Goal: Information Seeking & Learning: Compare options

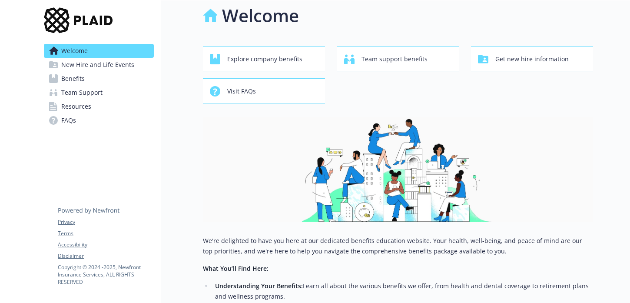
click at [276, 44] on div "Welcome Explore company benefits Team support benefits Get new hire information…" at bounding box center [398, 239] width 390 height 472
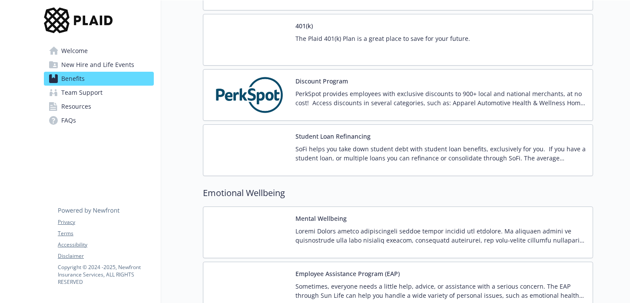
scroll to position [1406, 0]
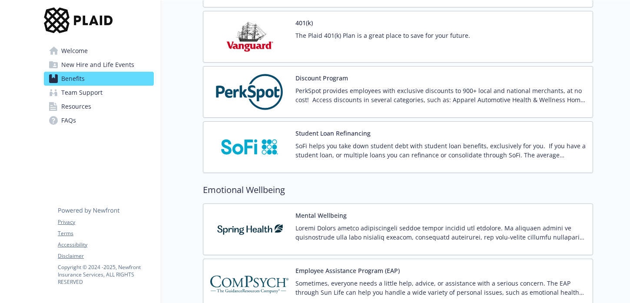
click at [342, 47] on div "The Plaid 401(k) Plan is a great place to save for your future." at bounding box center [383, 43] width 175 height 24
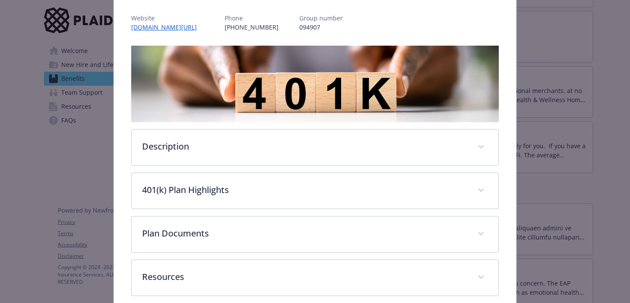
scroll to position [115, 0]
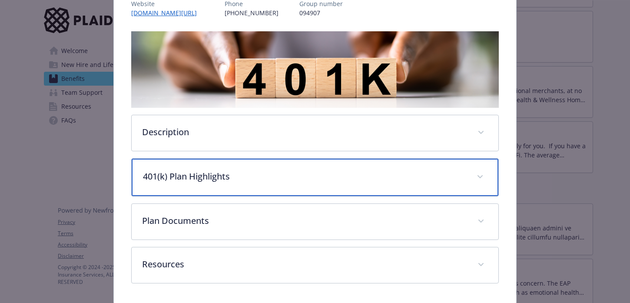
click at [270, 176] on p "401(k) Plan Highlights" at bounding box center [304, 176] width 323 height 13
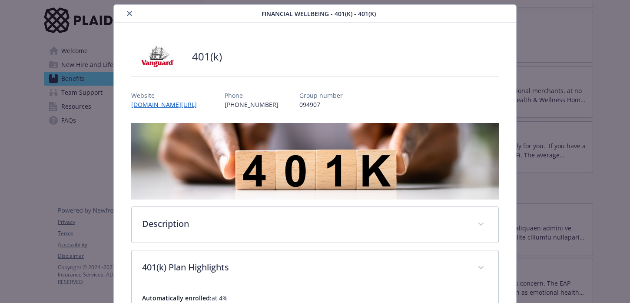
scroll to position [0, 0]
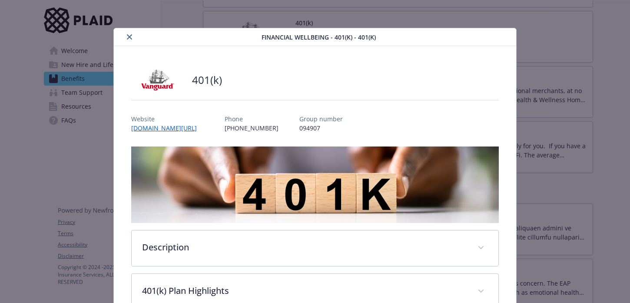
drag, startPoint x: 135, startPoint y: 38, endPoint x: 130, endPoint y: 37, distance: 5.4
click at [130, 37] on div "details for plan Financial Wellbeing - 401(k) - 401(k)" at bounding box center [189, 37] width 144 height 10
click at [129, 39] on icon "close" at bounding box center [129, 36] width 5 height 5
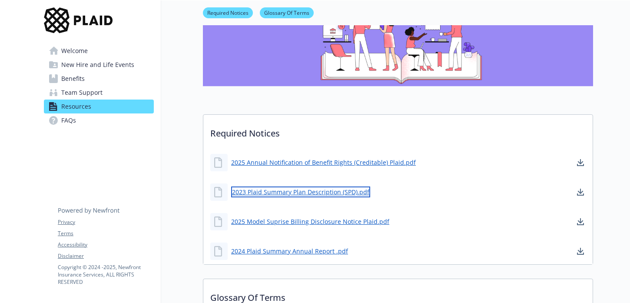
scroll to position [79, 0]
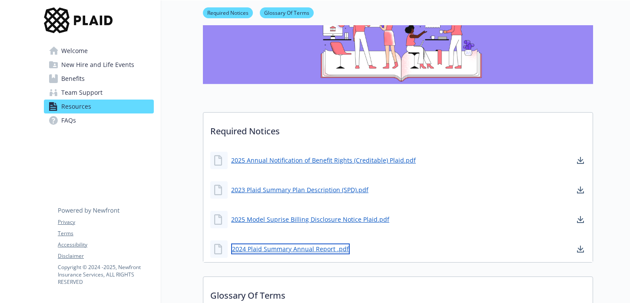
click at [289, 248] on link "2024 Plaid Summary Annual Report .pdf" at bounding box center [290, 248] width 119 height 11
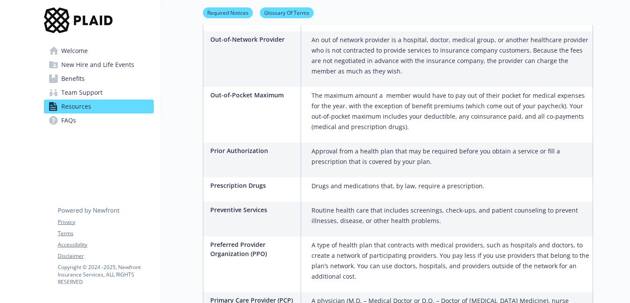
scroll to position [1045, 0]
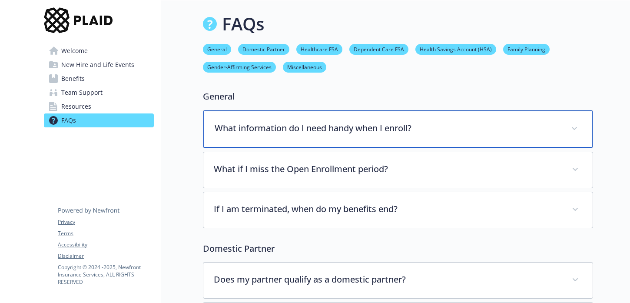
click at [281, 128] on p "What information do I need handy when I enroll?" at bounding box center [388, 128] width 346 height 13
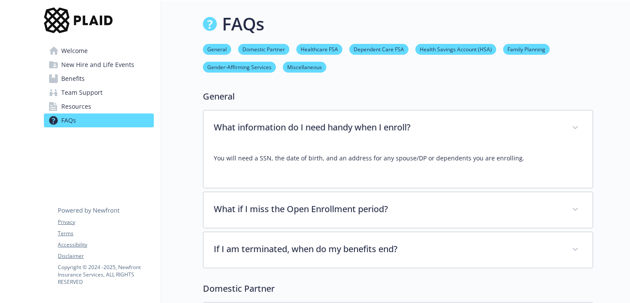
click at [81, 92] on span "Team Support" at bounding box center [81, 93] width 41 height 14
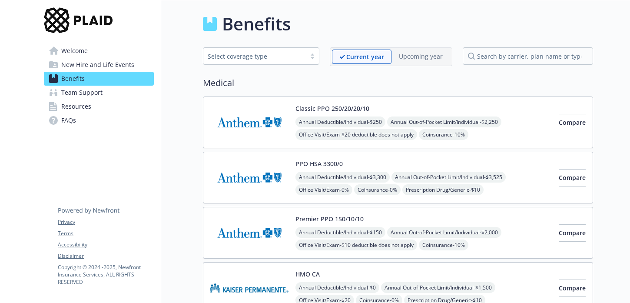
click at [77, 48] on span "Welcome" at bounding box center [74, 51] width 27 height 14
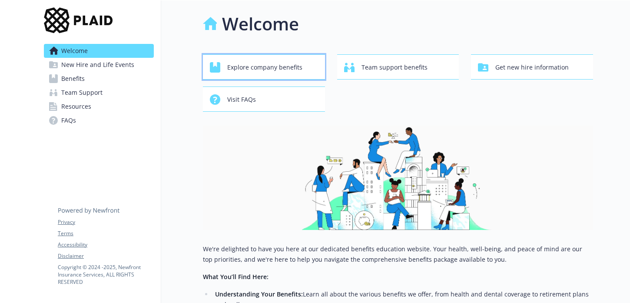
click at [249, 67] on span "Explore company benefits" at bounding box center [264, 67] width 75 height 17
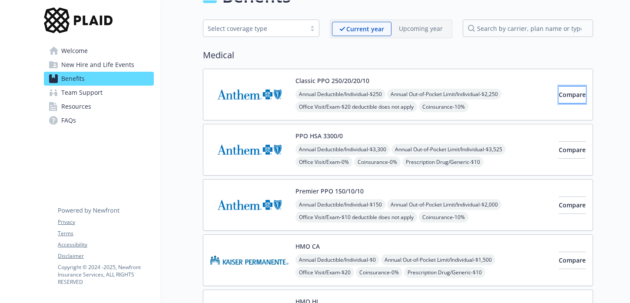
click at [564, 92] on span "Compare" at bounding box center [572, 94] width 27 height 8
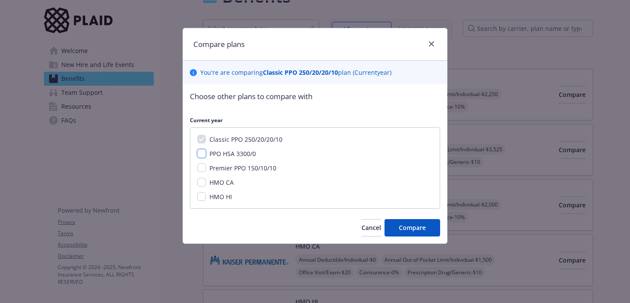
click at [199, 157] on input "PPO HSA 3300/0" at bounding box center [201, 153] width 9 height 9
checkbox input "true"
click at [200, 169] on input "Premier PPO 150/10/10" at bounding box center [201, 167] width 9 height 9
checkbox input "true"
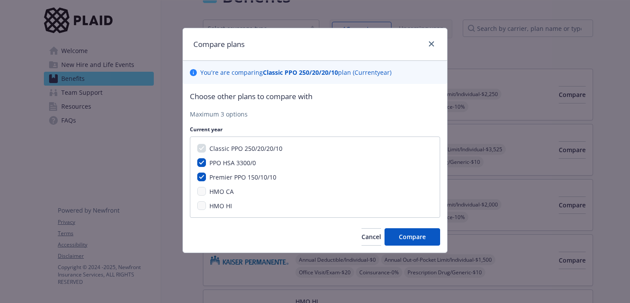
click at [399, 228] on div "Choose other plans to compare with Maximum 3 options Current year Classic PPO 2…" at bounding box center [315, 168] width 264 height 169
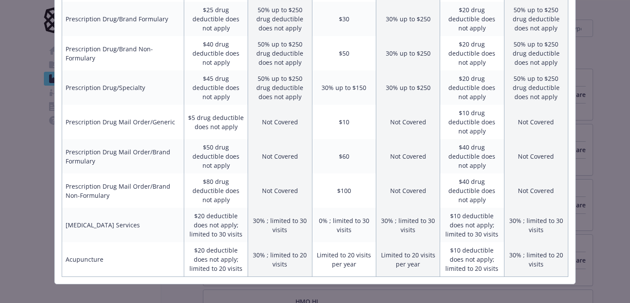
click at [606, 235] on div "Benefits Info Classic PPO 250/20/20/10 Current year PPO HSA 3300/0 Current year…" at bounding box center [315, 151] width 630 height 303
click at [591, 190] on div "Benefits Info Classic PPO 250/20/20/10 Current year PPO HSA 3300/0 Current year…" at bounding box center [315, 151] width 630 height 303
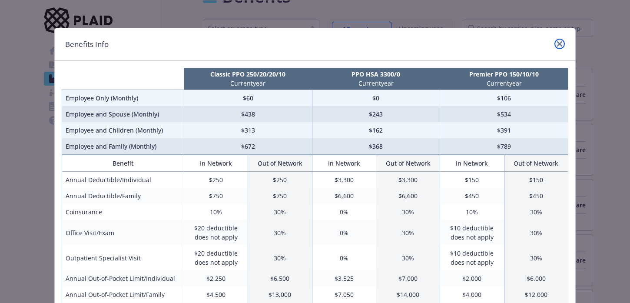
click at [558, 46] on icon "close" at bounding box center [559, 43] width 5 height 5
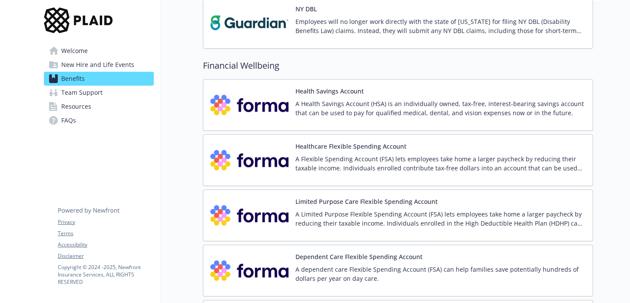
scroll to position [951, 0]
click at [400, 113] on p "A Health Savings Account (HSA) is an individually owned, tax-free, interest-bea…" at bounding box center [441, 109] width 290 height 18
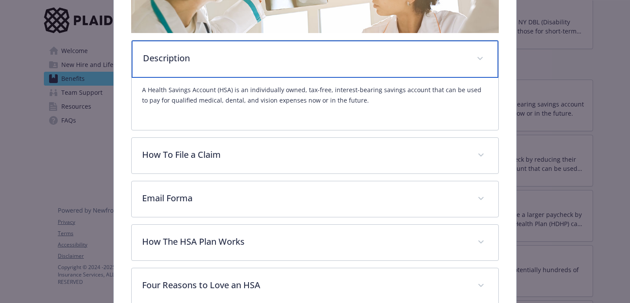
click at [267, 54] on p "Description" at bounding box center [304, 58] width 323 height 13
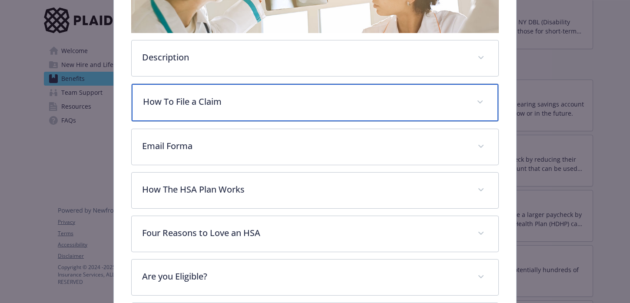
click at [249, 103] on p "How To File a Claim" at bounding box center [304, 101] width 323 height 13
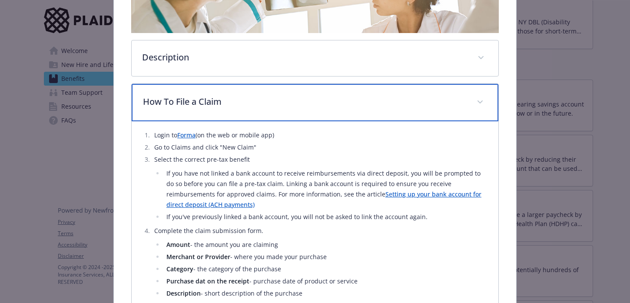
click at [249, 103] on p "How To File a Claim" at bounding box center [304, 101] width 323 height 13
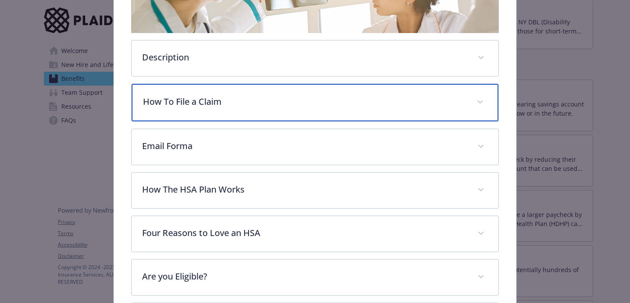
scroll to position [329, 0]
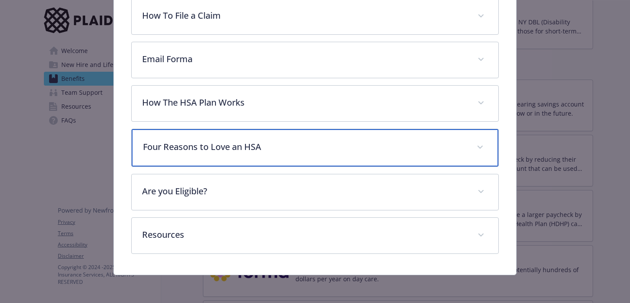
click at [258, 160] on div "Four Reasons to Love an HSA" at bounding box center [315, 147] width 367 height 37
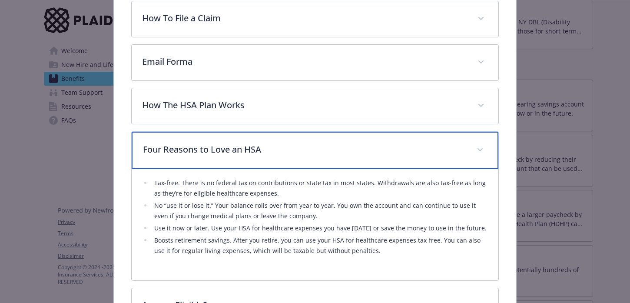
scroll to position [440, 0]
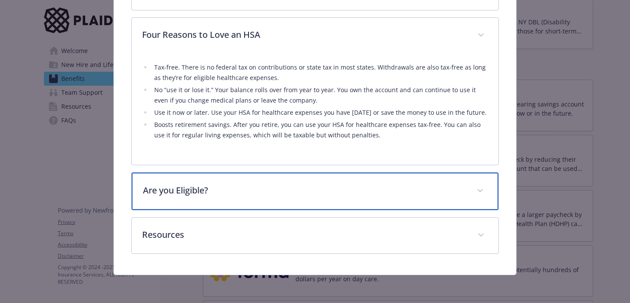
click at [175, 184] on p "Are you Eligible?" at bounding box center [304, 190] width 323 height 13
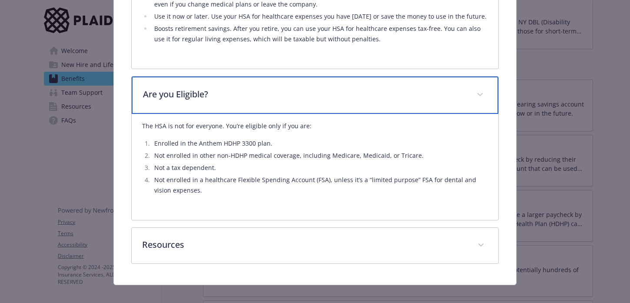
scroll to position [546, 0]
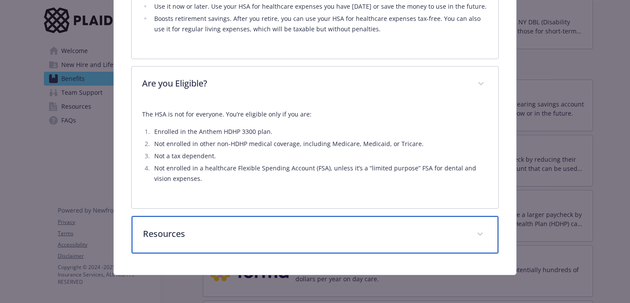
click at [185, 244] on div "Resources" at bounding box center [315, 234] width 367 height 37
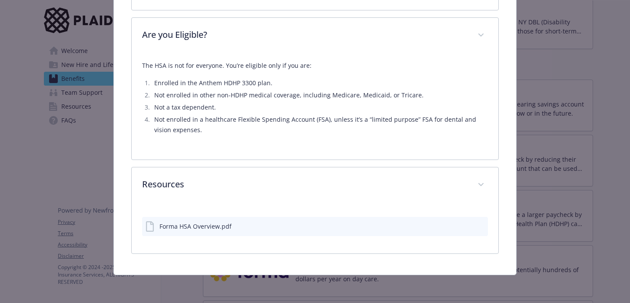
scroll to position [595, 0]
click at [481, 225] on icon "preview file" at bounding box center [480, 226] width 8 height 6
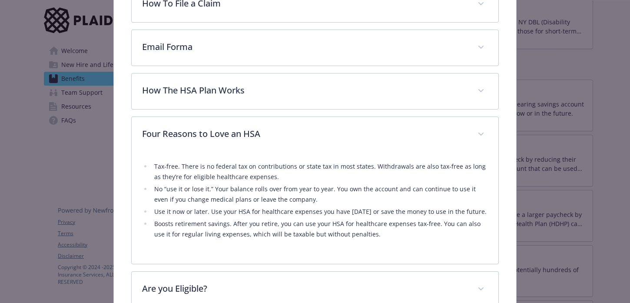
scroll to position [0, 0]
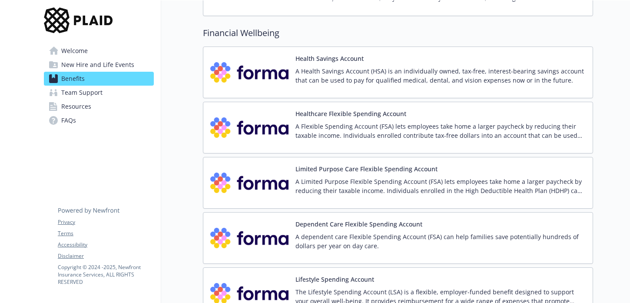
scroll to position [985, 0]
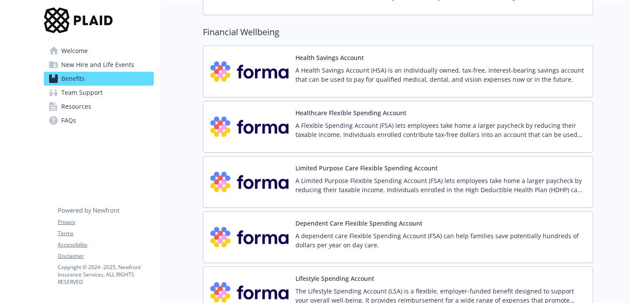
click at [382, 124] on p "A Flexible Spending Account (FSA) lets employees take home a larger paycheck by…" at bounding box center [441, 130] width 290 height 18
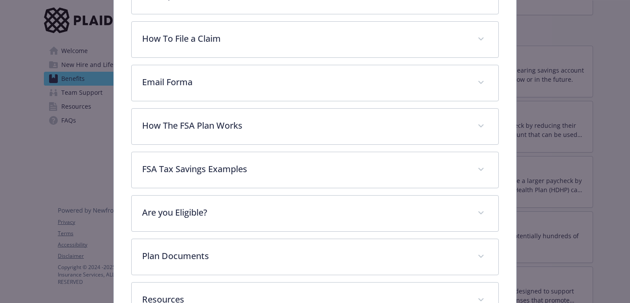
scroll to position [325, 0]
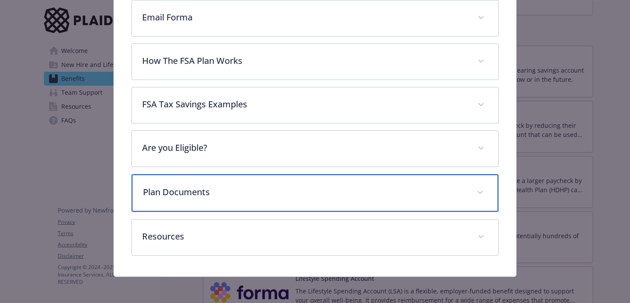
click at [243, 186] on p "Plan Documents" at bounding box center [304, 192] width 323 height 13
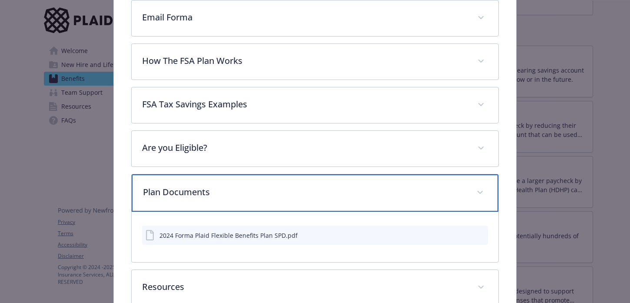
click at [256, 186] on p "Plan Documents" at bounding box center [304, 192] width 323 height 13
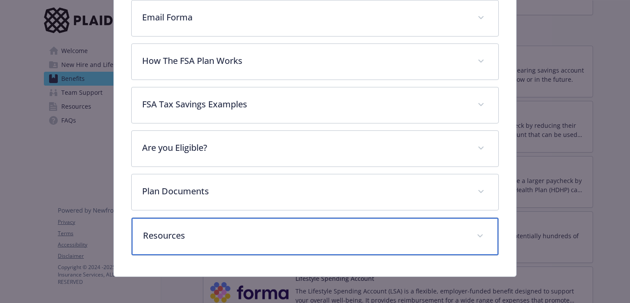
click at [239, 232] on p "Resources" at bounding box center [304, 235] width 323 height 13
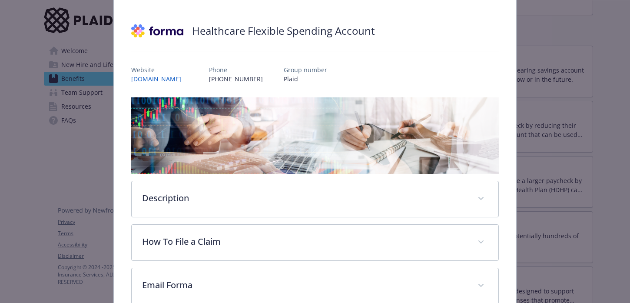
scroll to position [0, 0]
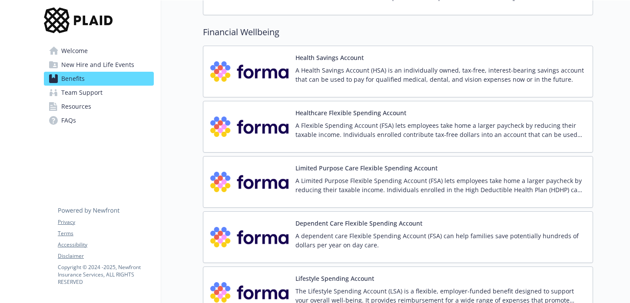
click at [440, 236] on p "A dependent care Flexible Spending Account (FSA) can help families save potenti…" at bounding box center [441, 240] width 290 height 18
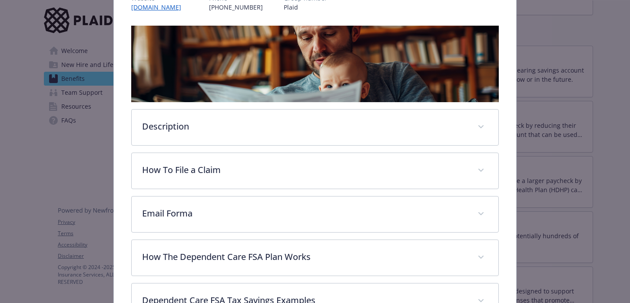
scroll to position [130, 0]
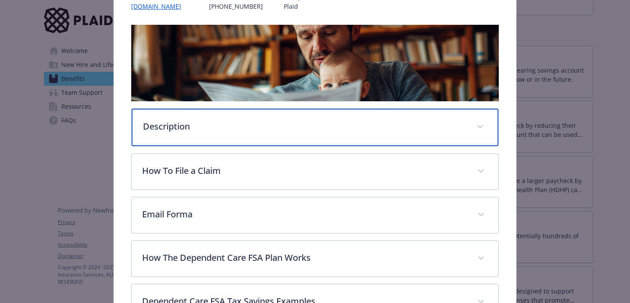
click at [225, 140] on div "Description" at bounding box center [315, 127] width 367 height 37
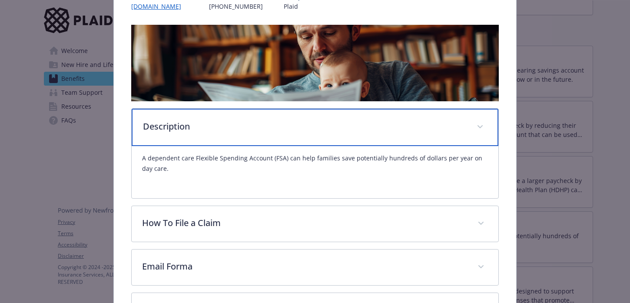
click at [225, 140] on div "Description" at bounding box center [315, 127] width 367 height 37
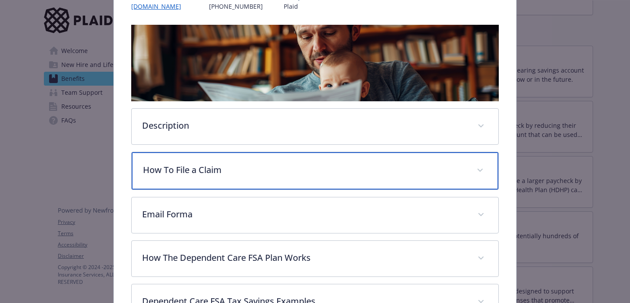
click at [209, 163] on div "How To File a Claim" at bounding box center [315, 170] width 367 height 37
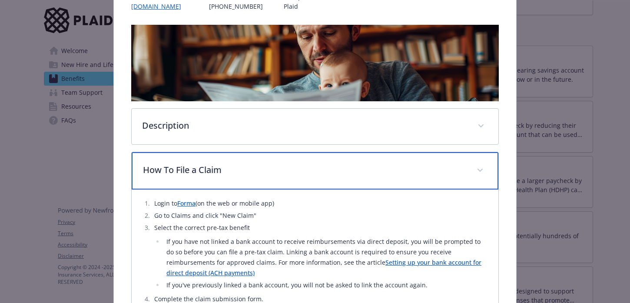
click at [209, 163] on p "How To File a Claim" at bounding box center [304, 169] width 323 height 13
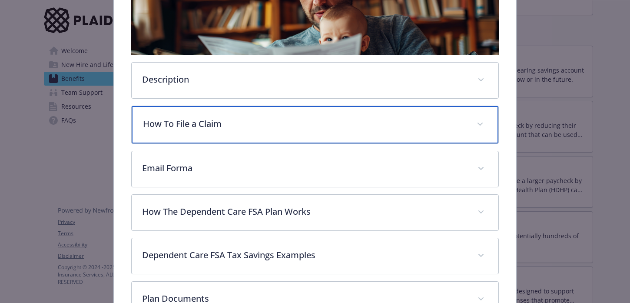
scroll to position [219, 0]
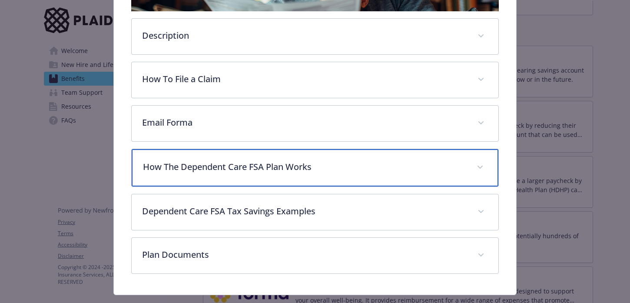
click at [196, 167] on p "How The Dependent Care FSA Plan Works" at bounding box center [304, 166] width 323 height 13
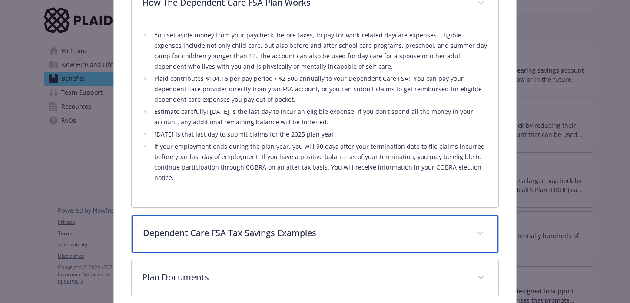
scroll to position [426, 0]
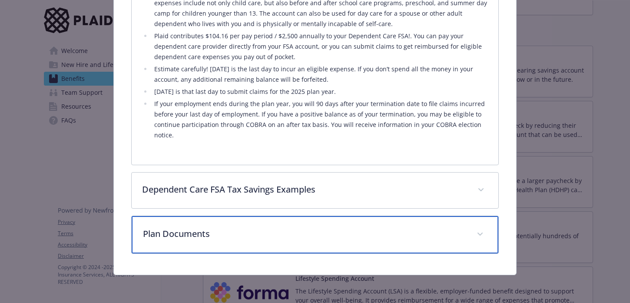
click at [228, 240] on div "Plan Documents" at bounding box center [315, 234] width 367 height 37
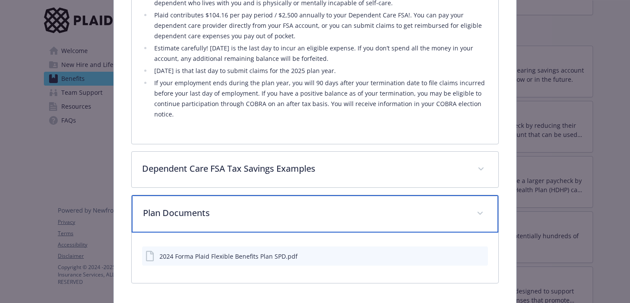
scroll to position [462, 0]
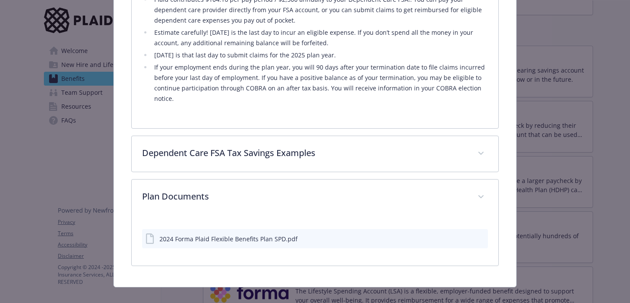
click at [479, 239] on icon "preview file" at bounding box center [480, 238] width 8 height 6
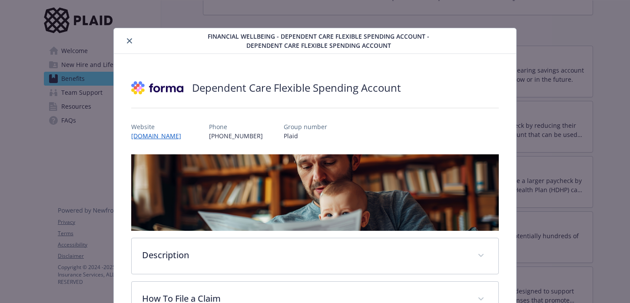
click at [129, 40] on icon "close" at bounding box center [129, 40] width 5 height 5
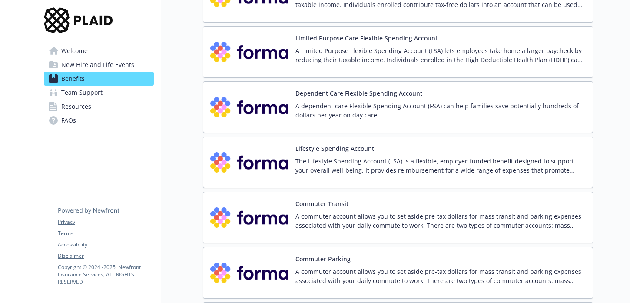
scroll to position [1134, 0]
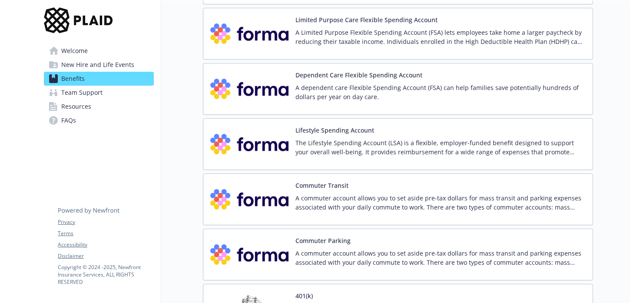
click at [437, 148] on p "The Lifestyle Spending Account (LSA) is a flexible, employer-funded benefit des…" at bounding box center [441, 147] width 290 height 18
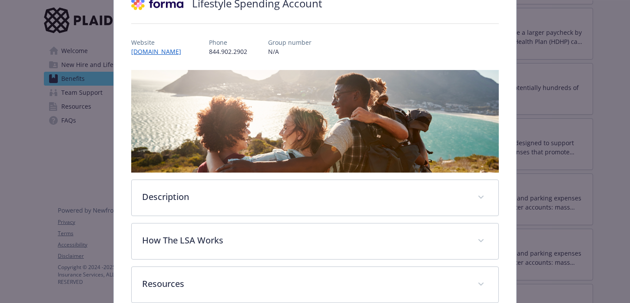
scroll to position [133, 0]
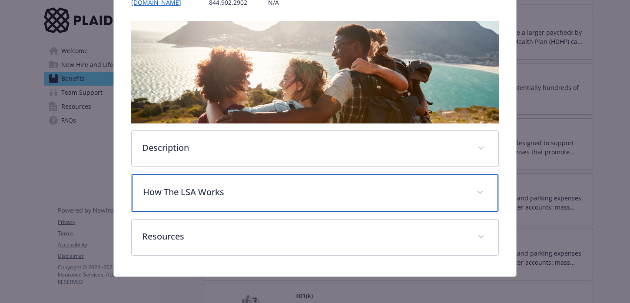
click at [303, 194] on p "How The LSA Works" at bounding box center [304, 192] width 323 height 13
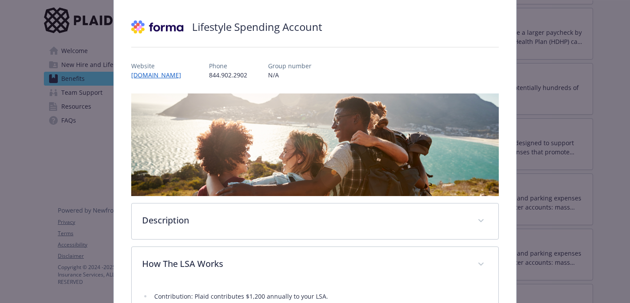
scroll to position [0, 0]
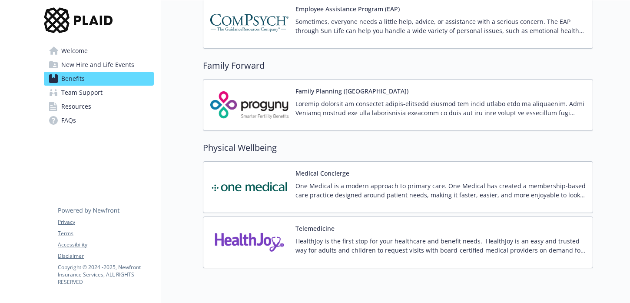
scroll to position [1679, 0]
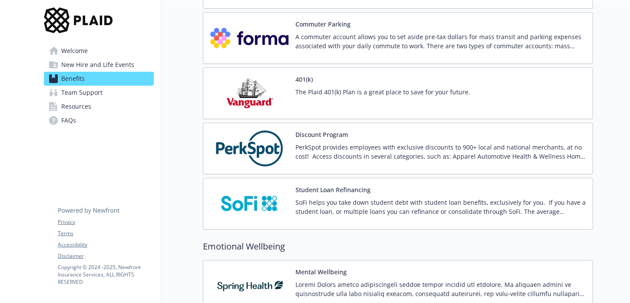
click at [328, 95] on p "The Plaid 401(k) Plan is a great place to save for your future." at bounding box center [383, 91] width 175 height 9
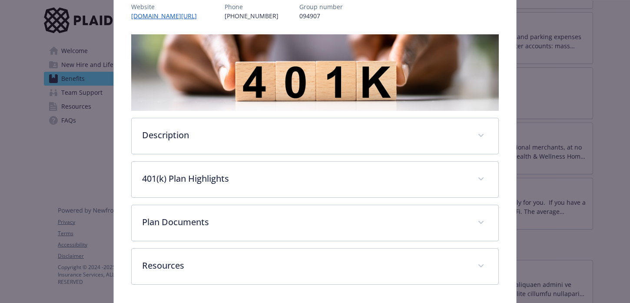
scroll to position [143, 0]
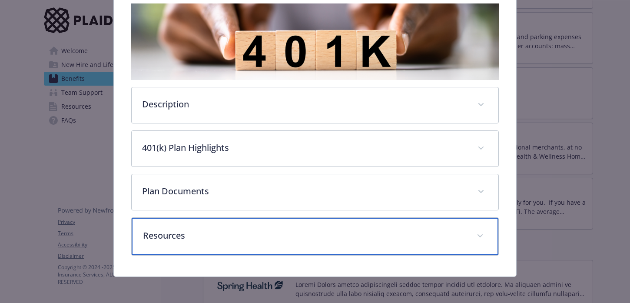
click at [259, 232] on p "Resources" at bounding box center [304, 235] width 323 height 13
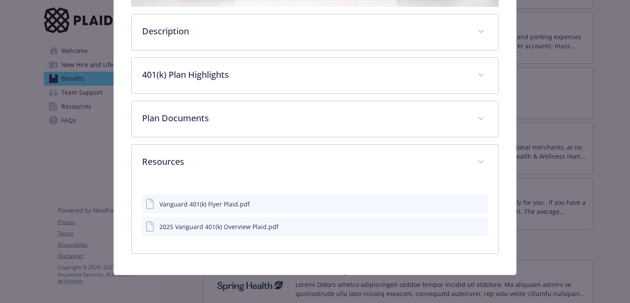
scroll to position [216, 0]
click at [480, 226] on icon "preview file" at bounding box center [480, 226] width 8 height 6
click at [478, 203] on icon "preview file" at bounding box center [480, 203] width 8 height 6
